Goal: Book appointment/travel/reservation

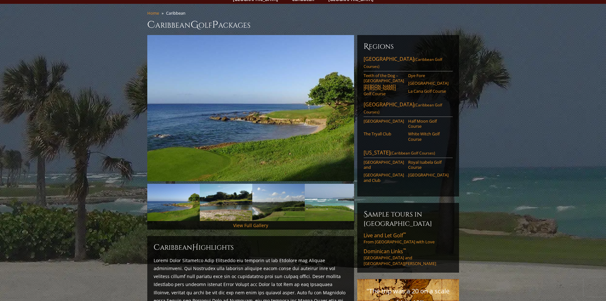
scroll to position [64, 0]
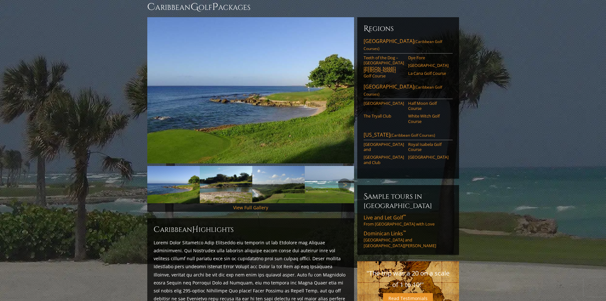
click at [178, 182] on img at bounding box center [173, 184] width 52 height 37
click at [346, 178] on link "Next" at bounding box center [344, 184] width 13 height 13
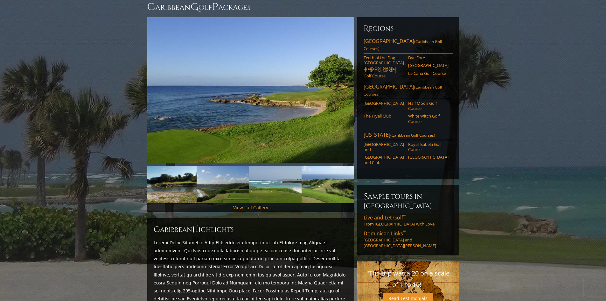
click at [181, 178] on img at bounding box center [170, 184] width 52 height 37
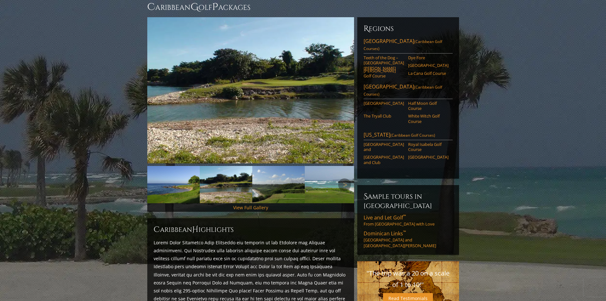
click at [281, 184] on img at bounding box center [278, 184] width 52 height 37
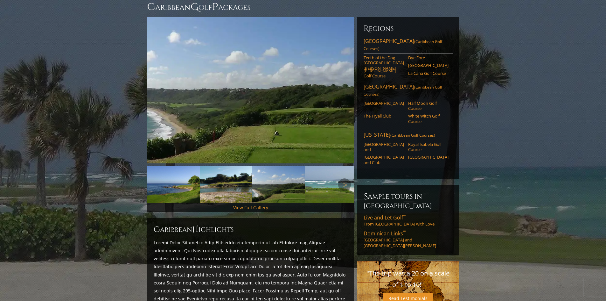
click at [320, 183] on img at bounding box center [331, 184] width 52 height 37
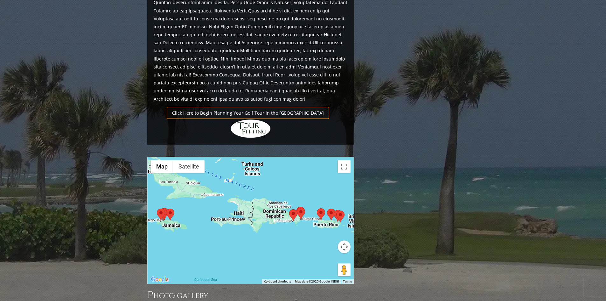
scroll to position [414, 0]
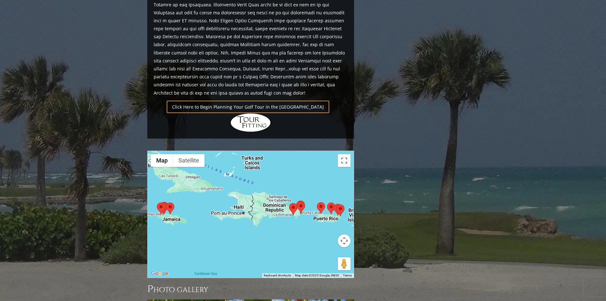
click at [157, 202] on area at bounding box center [157, 202] width 0 height 0
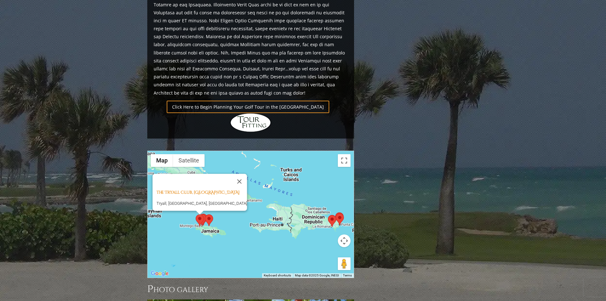
click at [205, 214] on area at bounding box center [205, 214] width 0 height 0
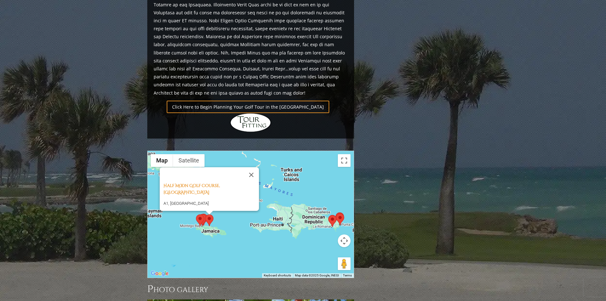
click at [198, 214] on area at bounding box center [198, 214] width 0 height 0
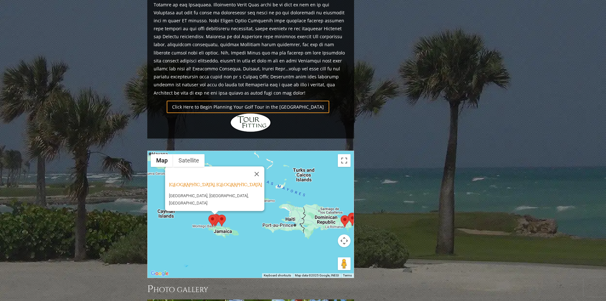
click at [218, 203] on div "Cinnamon Hill Golf Course, Jamaica Cinnamon Hill Golf Club, Montego Bay, Jamaica" at bounding box center [251, 214] width 206 height 127
click at [255, 166] on button "Close" at bounding box center [256, 173] width 15 height 15
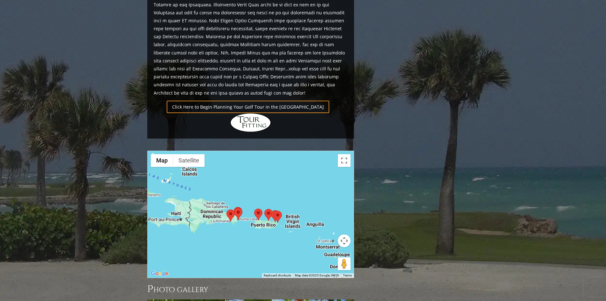
drag, startPoint x: 259, startPoint y: 216, endPoint x: 147, endPoint y: 207, distance: 112.6
click at [145, 211] on section "Home Caribbean Caribbean G olf P ackages Previous Next Previous Next View Full …" at bounding box center [303, 73] width 606 height 875
click at [274, 210] on area at bounding box center [274, 210] width 0 height 0
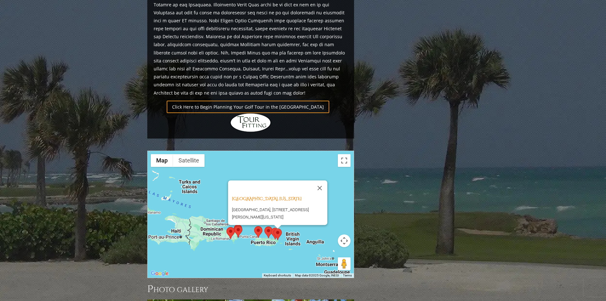
click at [271, 227] on area at bounding box center [271, 227] width 0 height 0
click at [264, 227] on area at bounding box center [264, 227] width 0 height 0
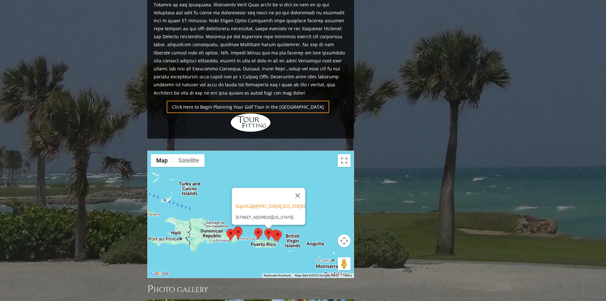
click at [254, 228] on area at bounding box center [254, 228] width 0 height 0
click at [234, 227] on area at bounding box center [234, 227] width 0 height 0
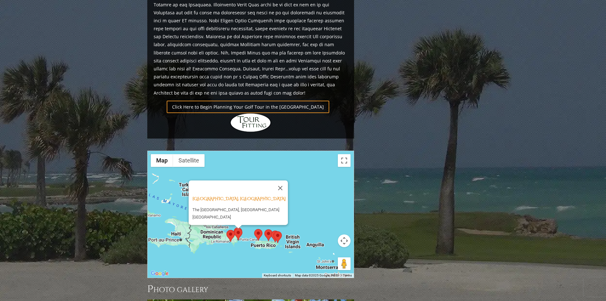
click at [227, 230] on area at bounding box center [227, 230] width 0 height 0
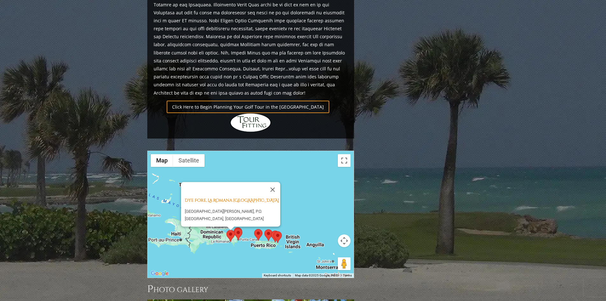
click at [254, 229] on img at bounding box center [258, 235] width 8 height 12
click at [236, 228] on img at bounding box center [238, 234] width 8 height 12
click at [234, 230] on img at bounding box center [231, 236] width 8 height 12
click at [227, 230] on area at bounding box center [227, 230] width 0 height 0
click at [234, 228] on area at bounding box center [234, 228] width 0 height 0
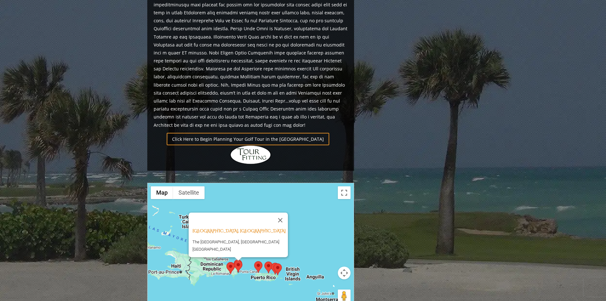
scroll to position [382, 0]
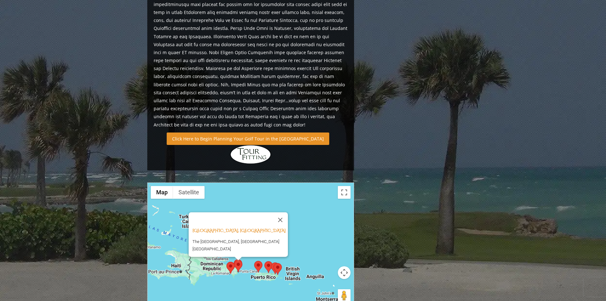
click at [228, 132] on link "Click Here to Begin Planning Your Golf Tour in the [GEOGRAPHIC_DATA]" at bounding box center [248, 138] width 163 height 12
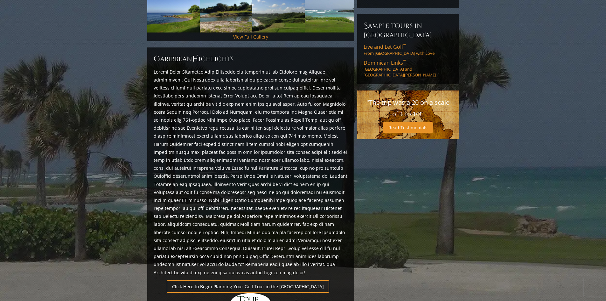
scroll to position [286, 0]
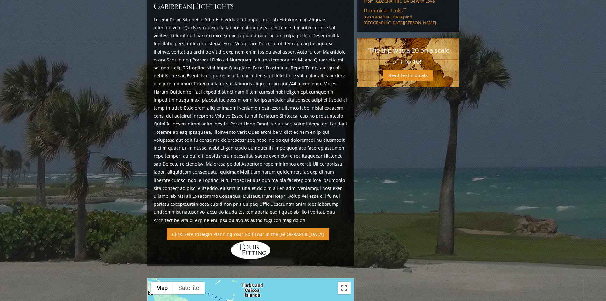
click at [282, 228] on link "Click Here to Begin Planning Your Golf Tour in the [GEOGRAPHIC_DATA]" at bounding box center [248, 234] width 163 height 12
